Goal: Task Accomplishment & Management: Use online tool/utility

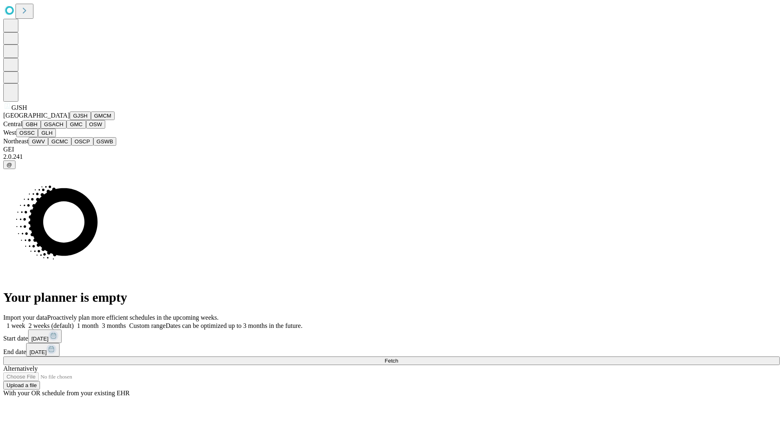
click at [70, 120] on button "GJSH" at bounding box center [80, 115] width 21 height 9
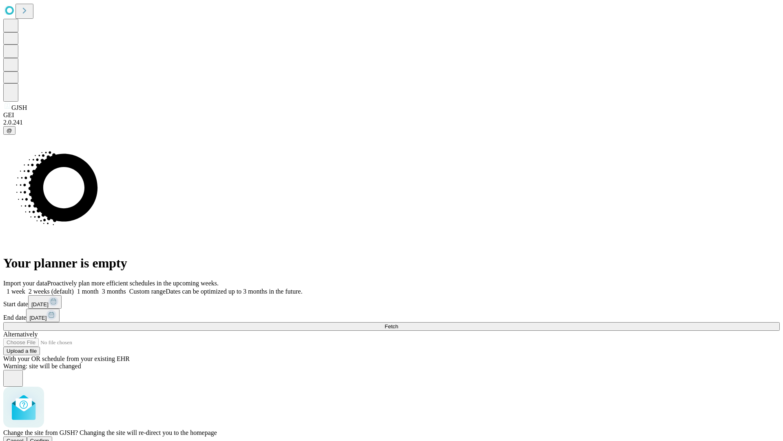
click at [49, 437] on span "Confirm" at bounding box center [39, 440] width 19 height 6
click at [74, 288] on label "2 weeks (default)" at bounding box center [49, 291] width 49 height 7
click at [398, 323] on span "Fetch" at bounding box center [391, 326] width 13 height 6
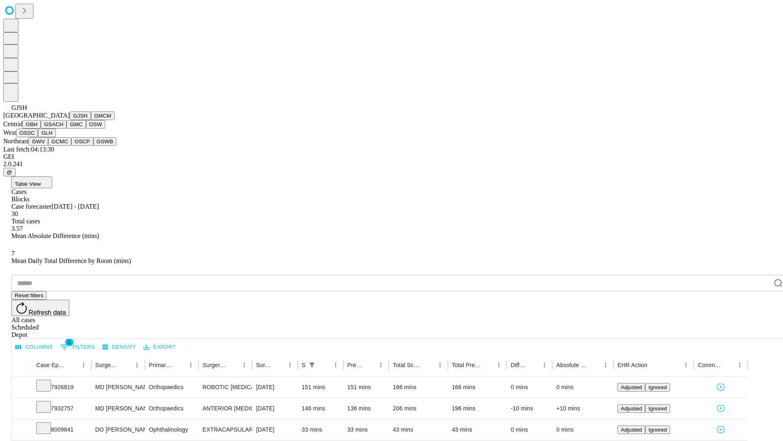
click at [91, 120] on button "GMCM" at bounding box center [103, 115] width 24 height 9
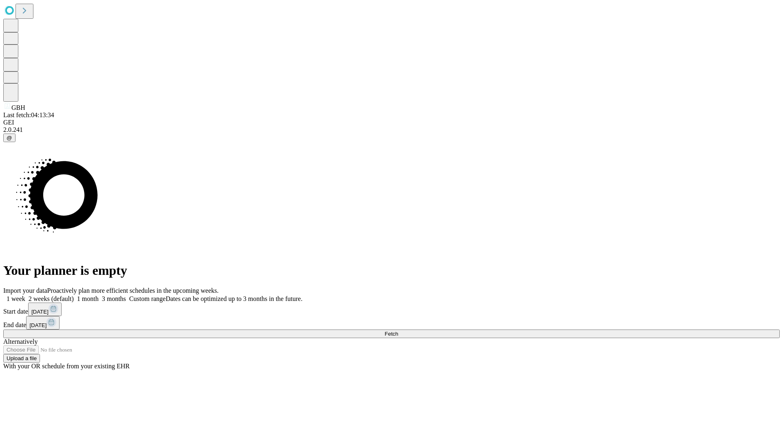
click at [74, 295] on label "2 weeks (default)" at bounding box center [49, 298] width 49 height 7
click at [398, 330] on span "Fetch" at bounding box center [391, 333] width 13 height 6
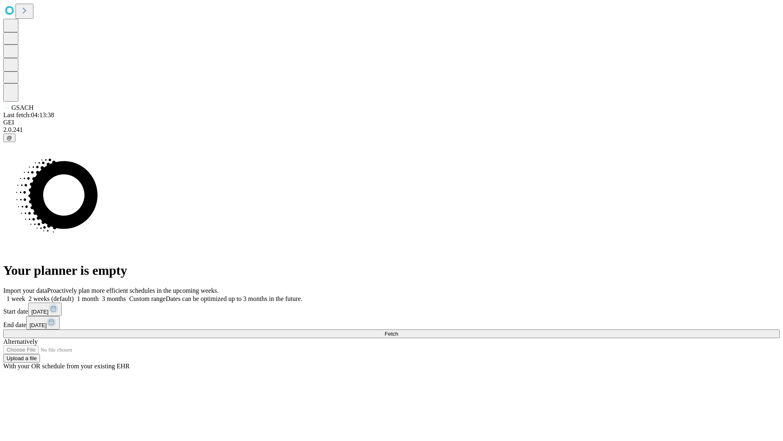
click at [74, 295] on label "2 weeks (default)" at bounding box center [49, 298] width 49 height 7
click at [398, 330] on span "Fetch" at bounding box center [391, 333] width 13 height 6
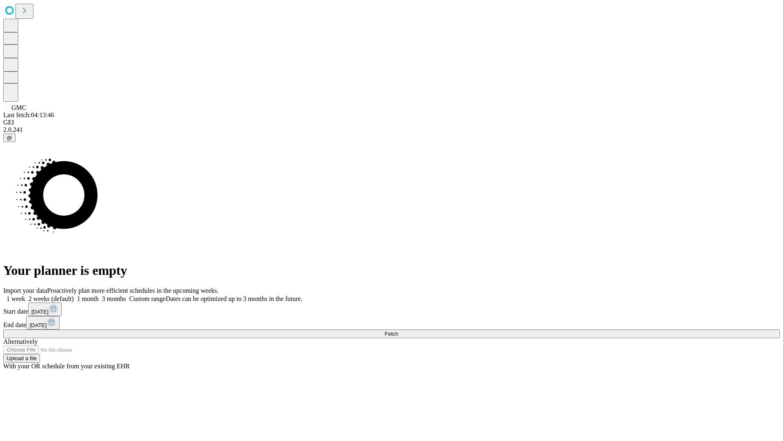
click at [74, 295] on label "2 weeks (default)" at bounding box center [49, 298] width 49 height 7
click at [398, 330] on span "Fetch" at bounding box center [391, 333] width 13 height 6
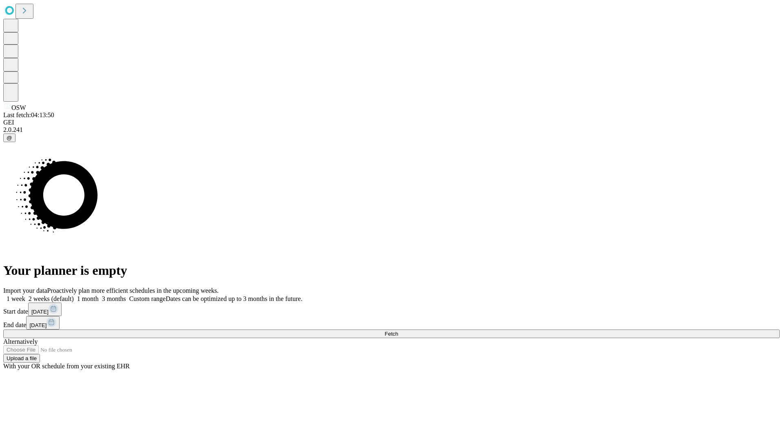
click at [74, 295] on label "2 weeks (default)" at bounding box center [49, 298] width 49 height 7
click at [398, 330] on span "Fetch" at bounding box center [391, 333] width 13 height 6
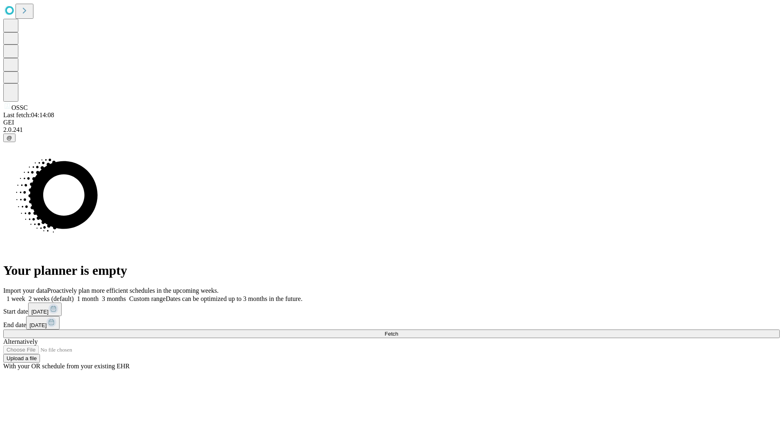
click at [74, 295] on label "2 weeks (default)" at bounding box center [49, 298] width 49 height 7
click at [398, 330] on span "Fetch" at bounding box center [391, 333] width 13 height 6
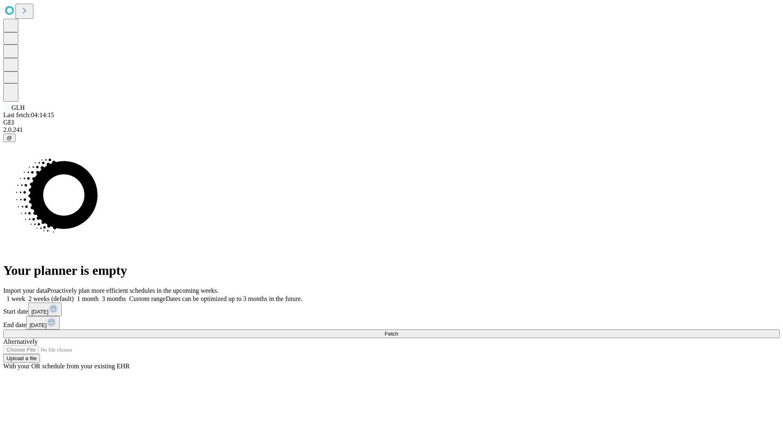
click at [74, 295] on label "2 weeks (default)" at bounding box center [49, 298] width 49 height 7
click at [398, 330] on span "Fetch" at bounding box center [391, 333] width 13 height 6
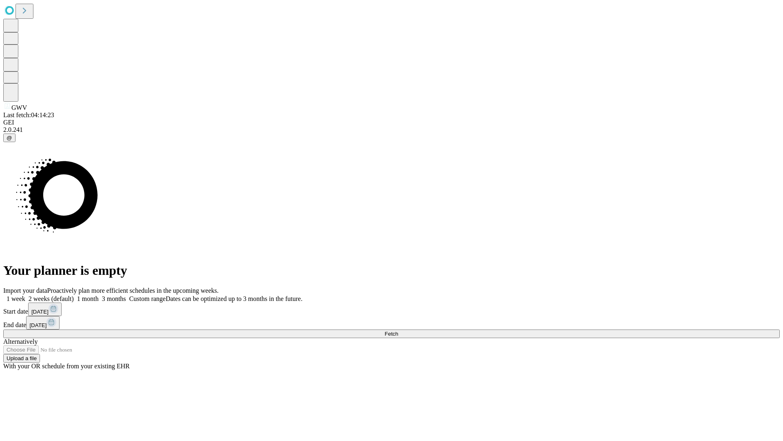
click at [74, 295] on label "2 weeks (default)" at bounding box center [49, 298] width 49 height 7
click at [398, 330] on span "Fetch" at bounding box center [391, 333] width 13 height 6
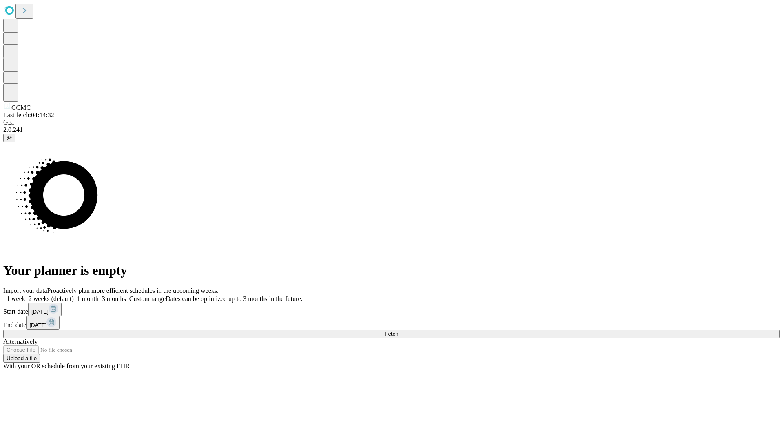
click at [398, 330] on span "Fetch" at bounding box center [391, 333] width 13 height 6
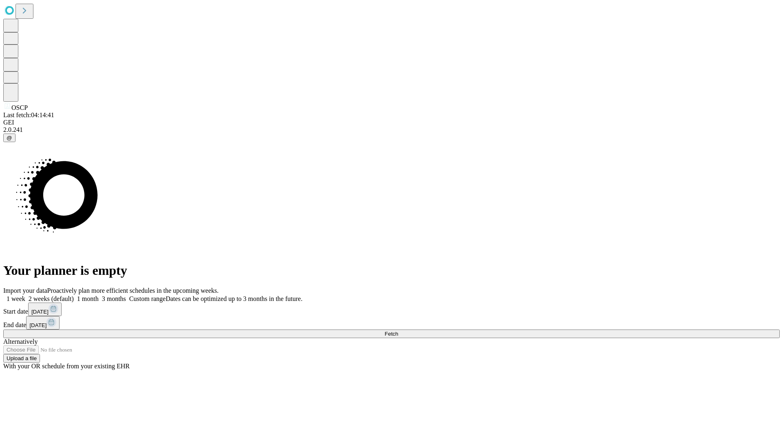
click at [74, 295] on label "2 weeks (default)" at bounding box center [49, 298] width 49 height 7
click at [398, 330] on span "Fetch" at bounding box center [391, 333] width 13 height 6
